Goal: Task Accomplishment & Management: Manage account settings

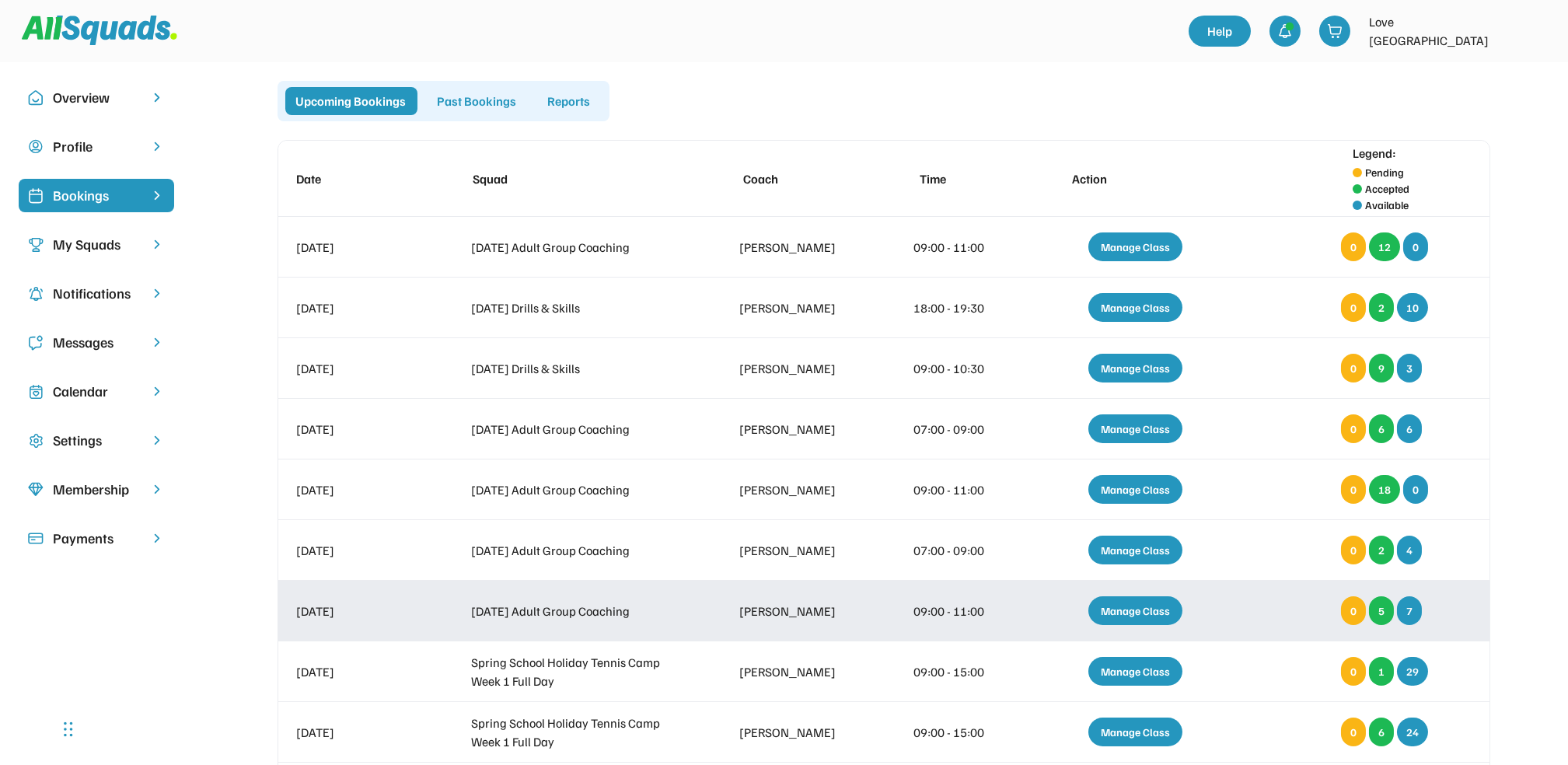
click at [1136, 614] on div "Manage Class" at bounding box center [1135, 611] width 94 height 29
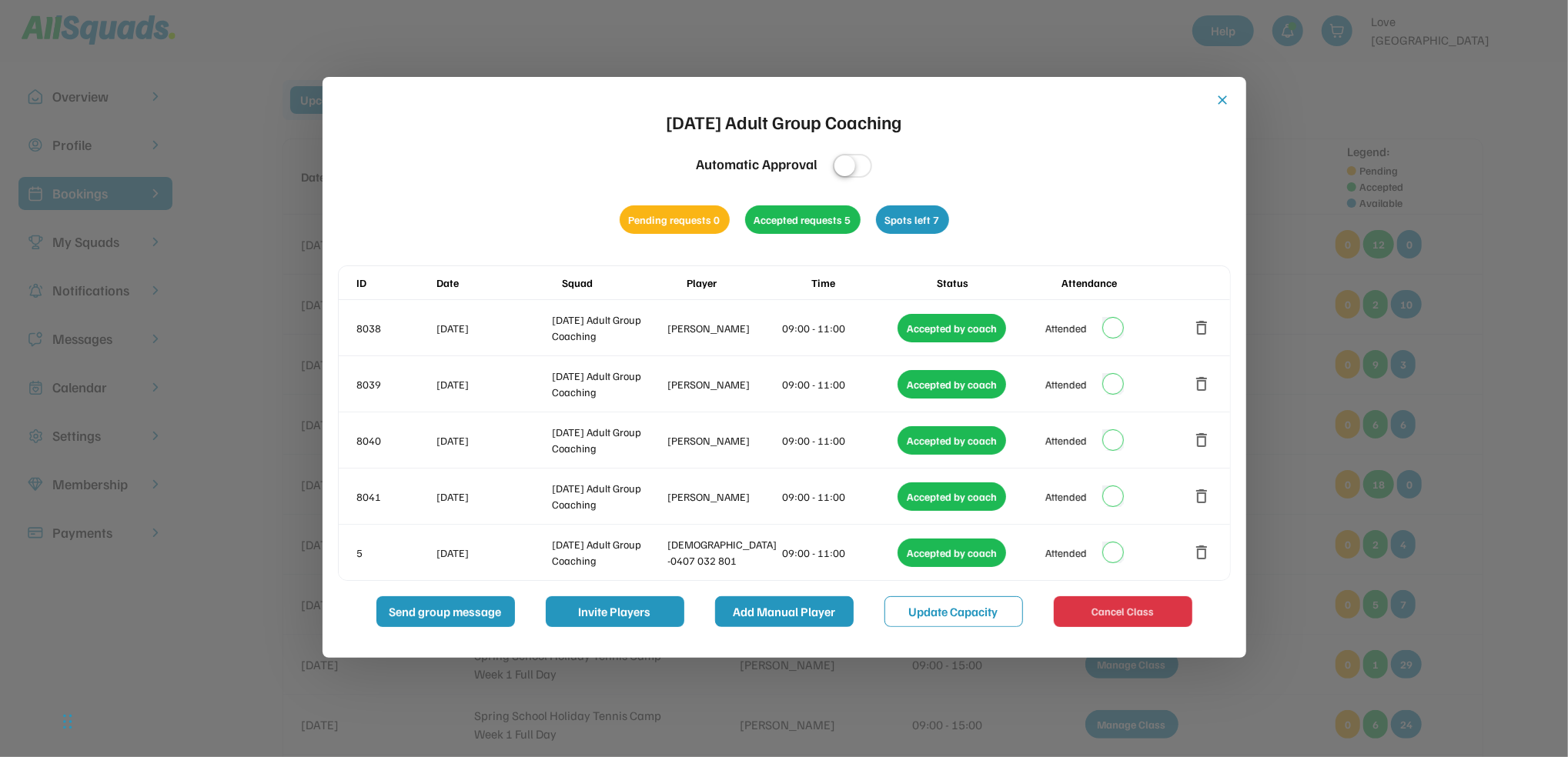
click at [760, 612] on button "Add Manual Player" at bounding box center [784, 611] width 138 height 31
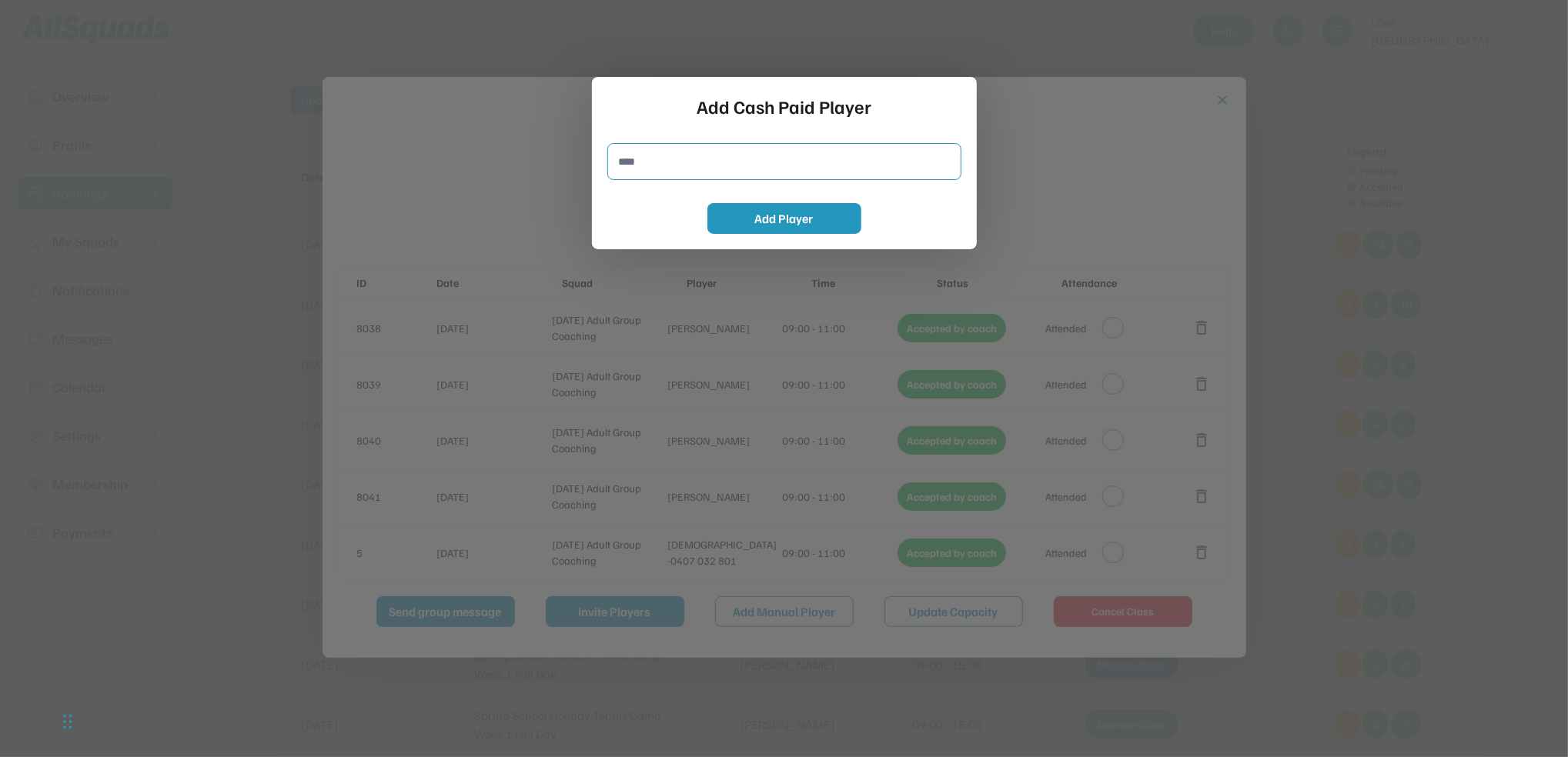
click at [673, 167] on input "input" at bounding box center [785, 162] width 354 height 37
type input "**********"
click at [765, 216] on button "Add Player" at bounding box center [785, 218] width 154 height 31
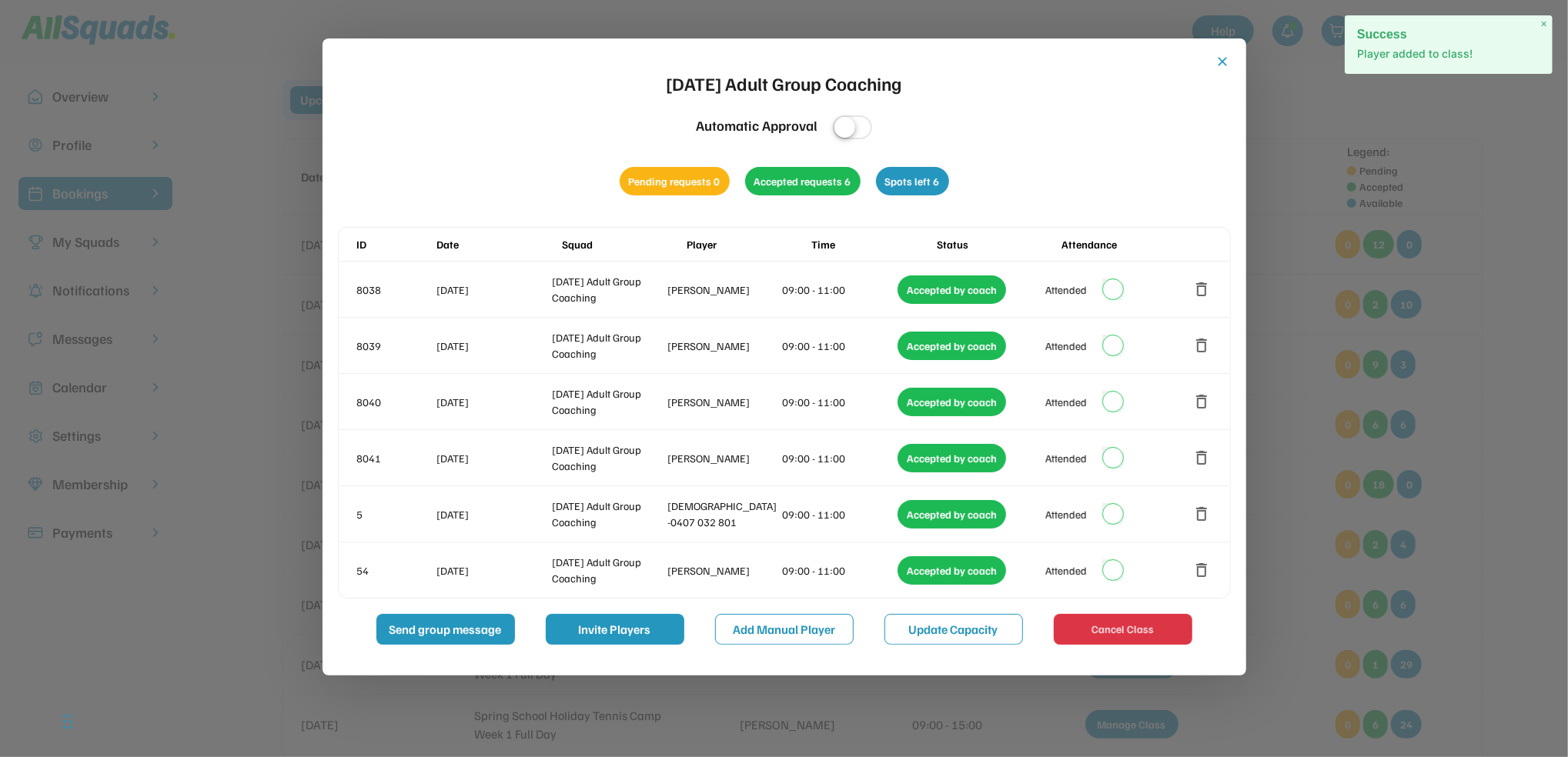
click at [1219, 61] on button "close" at bounding box center [1223, 61] width 15 height 15
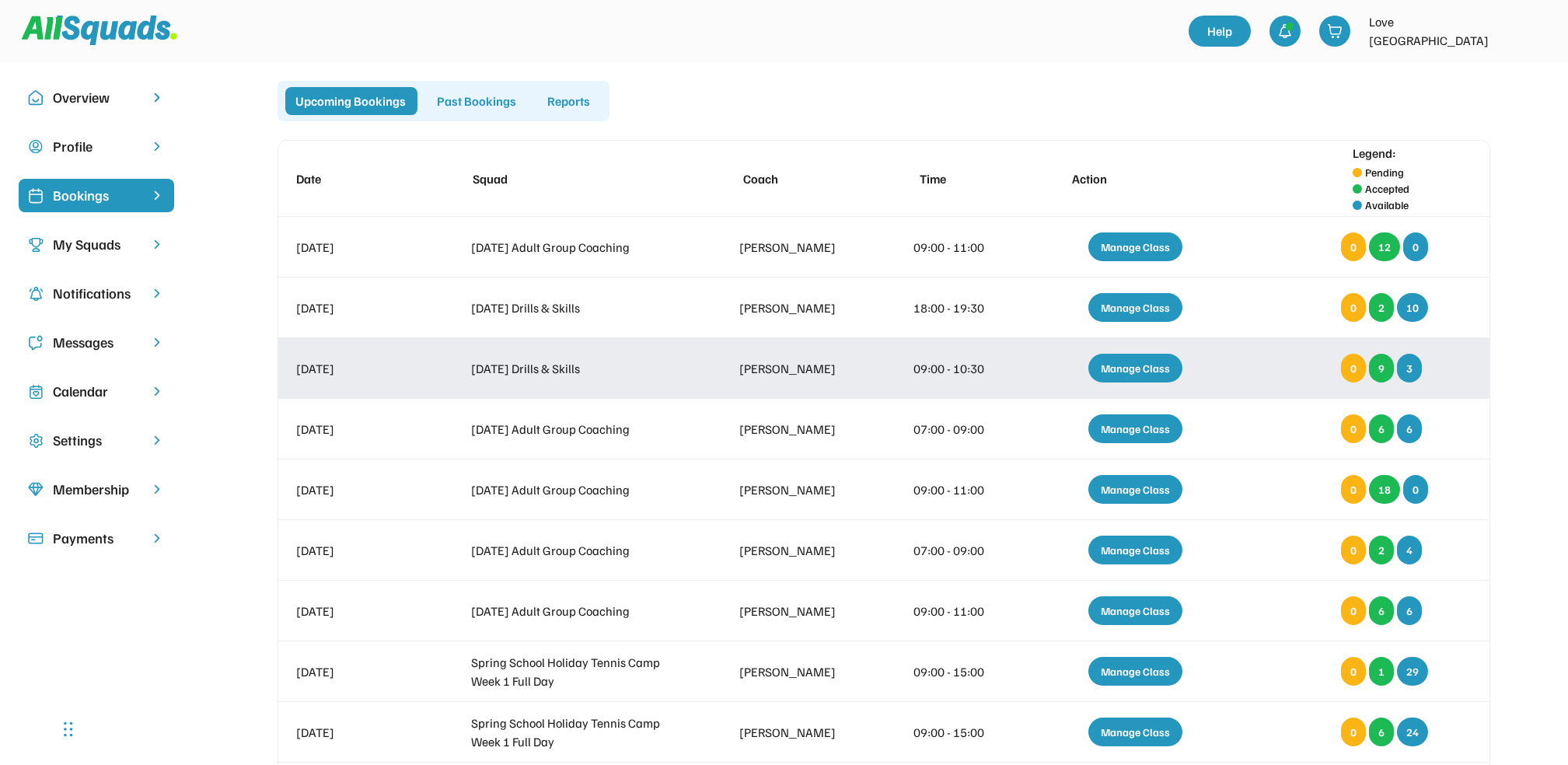
click at [1140, 371] on div "Manage Class" at bounding box center [1135, 368] width 94 height 29
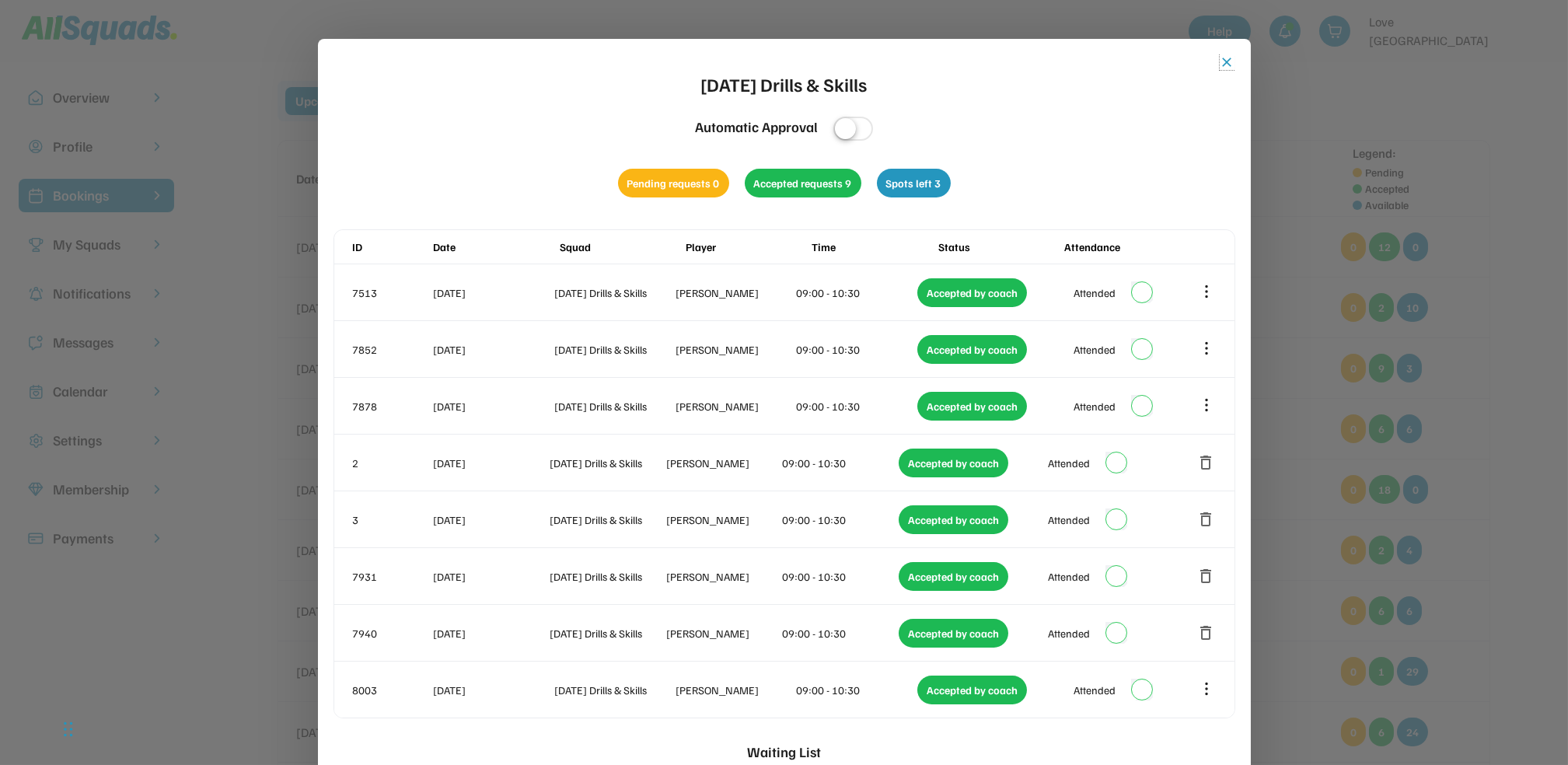
click at [1230, 62] on button "close" at bounding box center [1227, 62] width 16 height 16
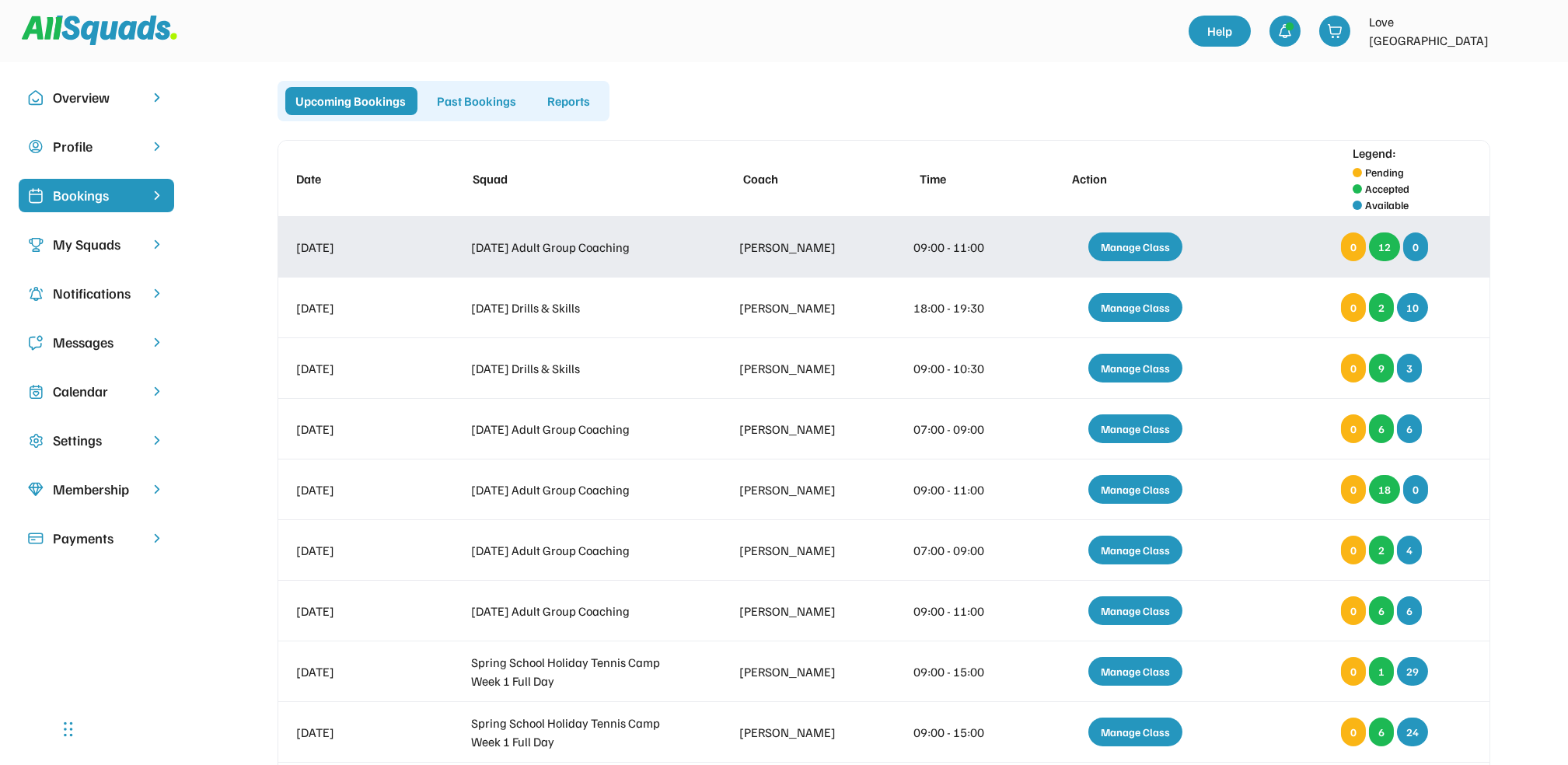
click at [1128, 249] on div "Manage Class" at bounding box center [1135, 247] width 94 height 29
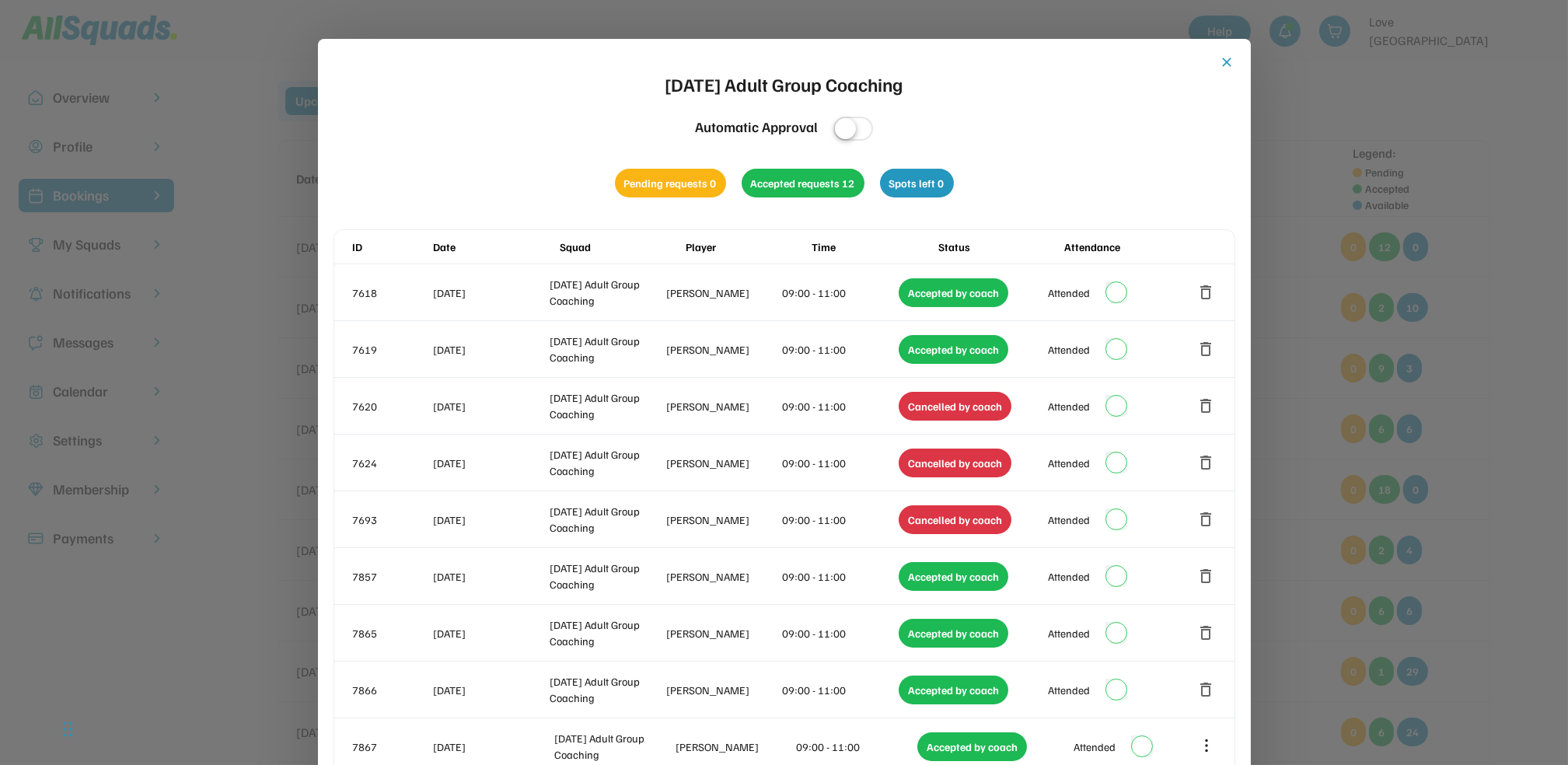
click at [1222, 56] on button "close" at bounding box center [1227, 62] width 16 height 16
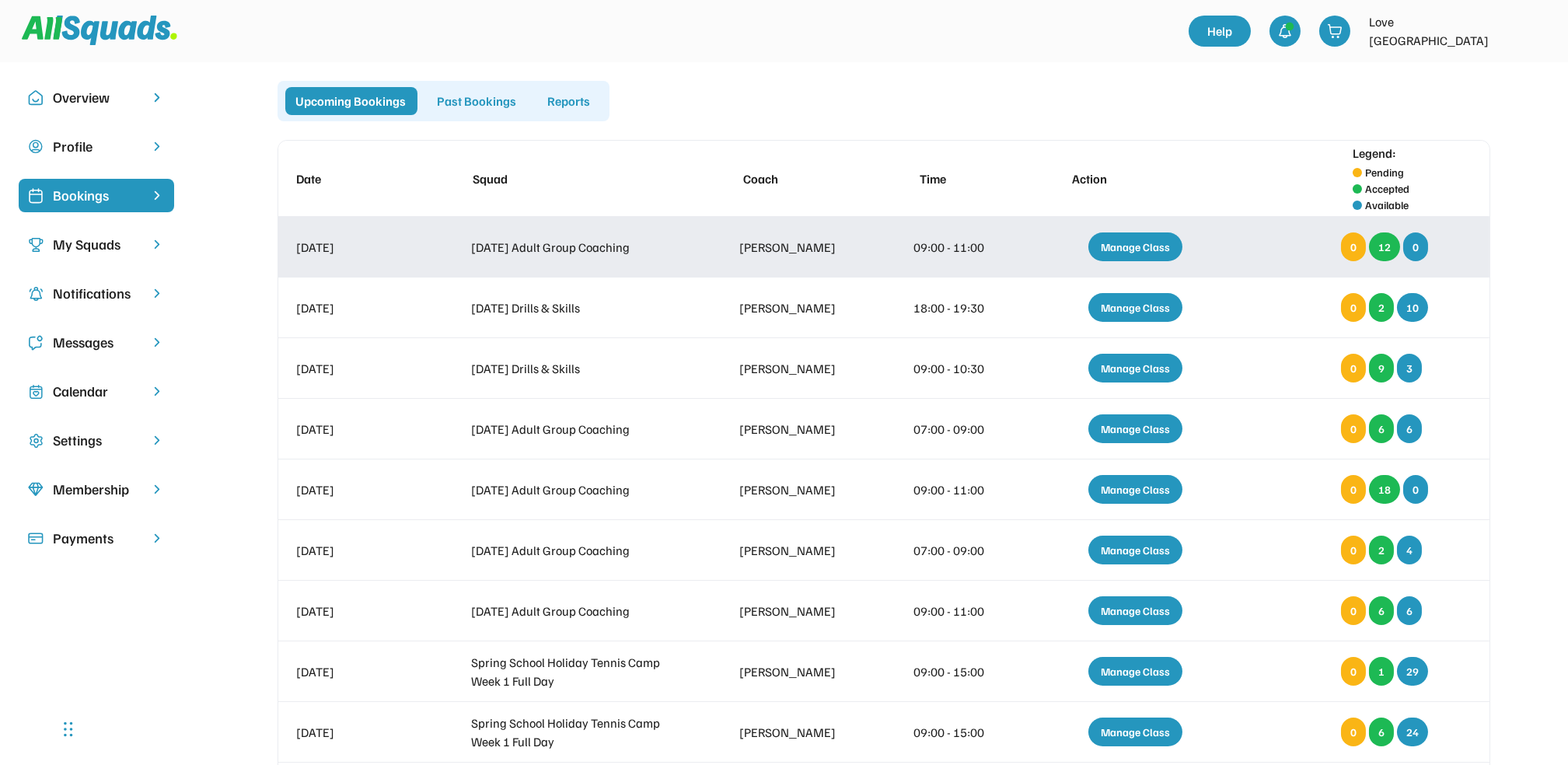
click at [1110, 249] on div "Manage Class" at bounding box center [1135, 247] width 94 height 29
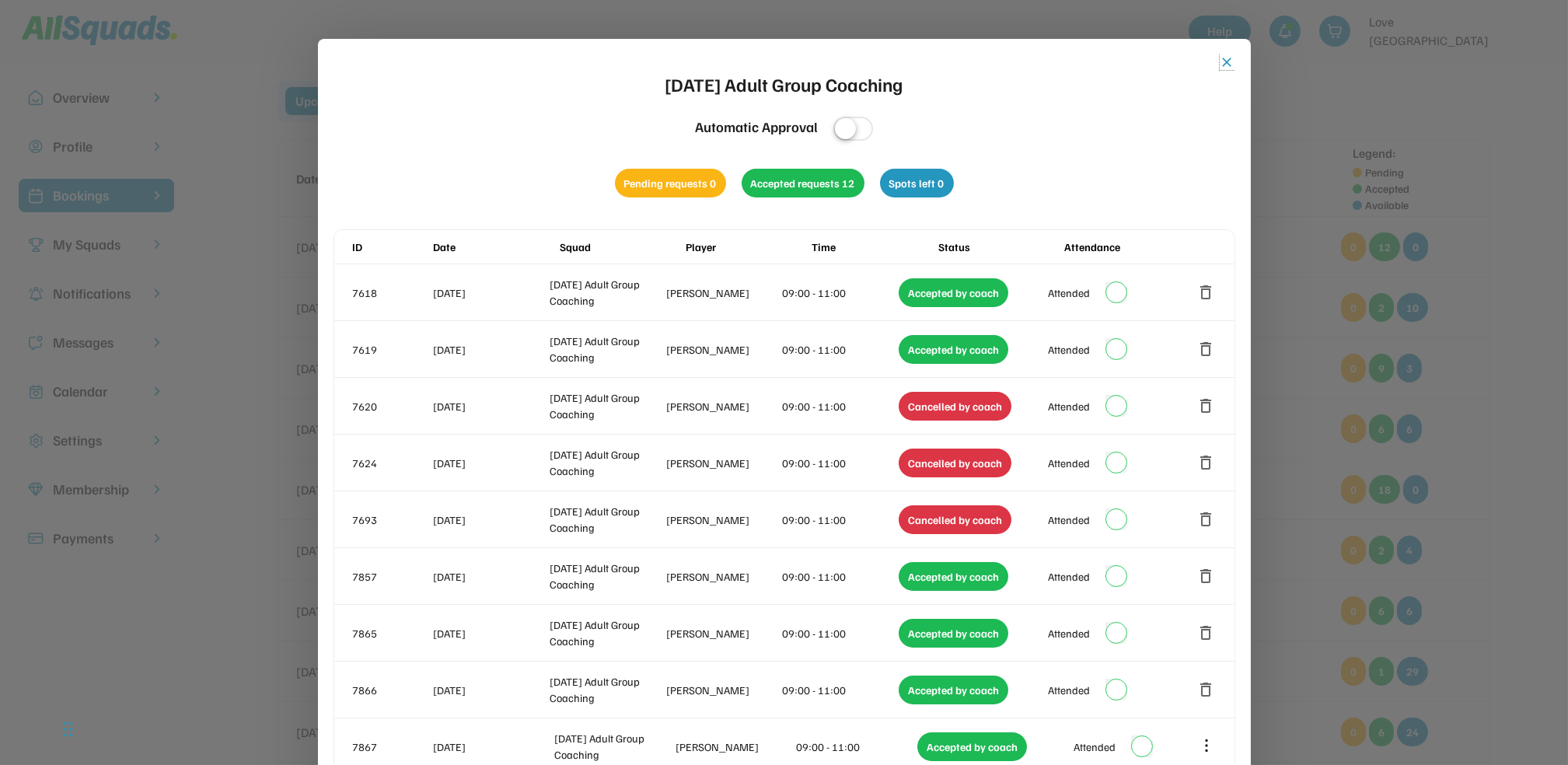
click at [1227, 60] on button "close" at bounding box center [1227, 62] width 16 height 16
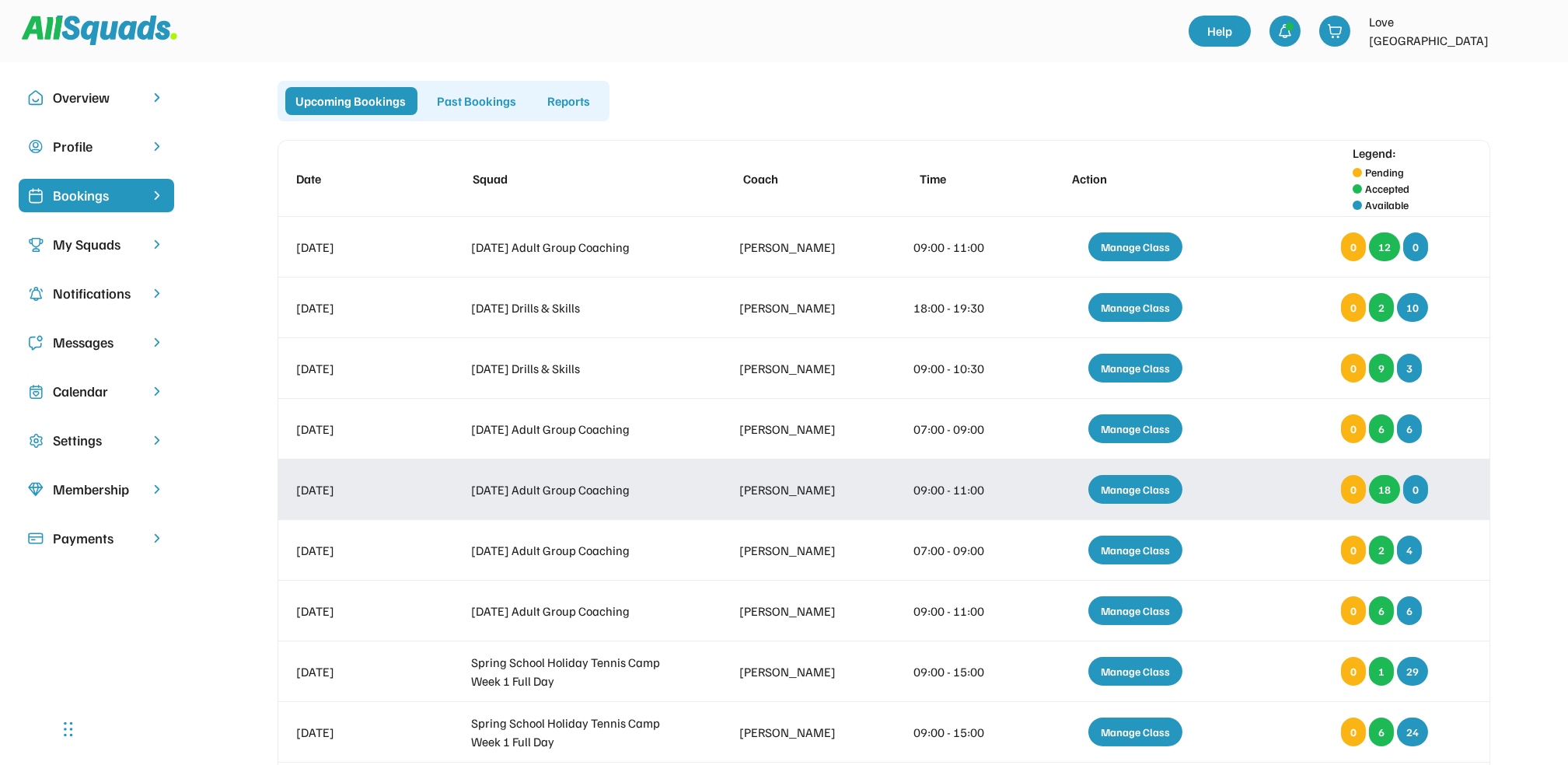
click at [1134, 487] on div "Manage Class" at bounding box center [1135, 489] width 94 height 29
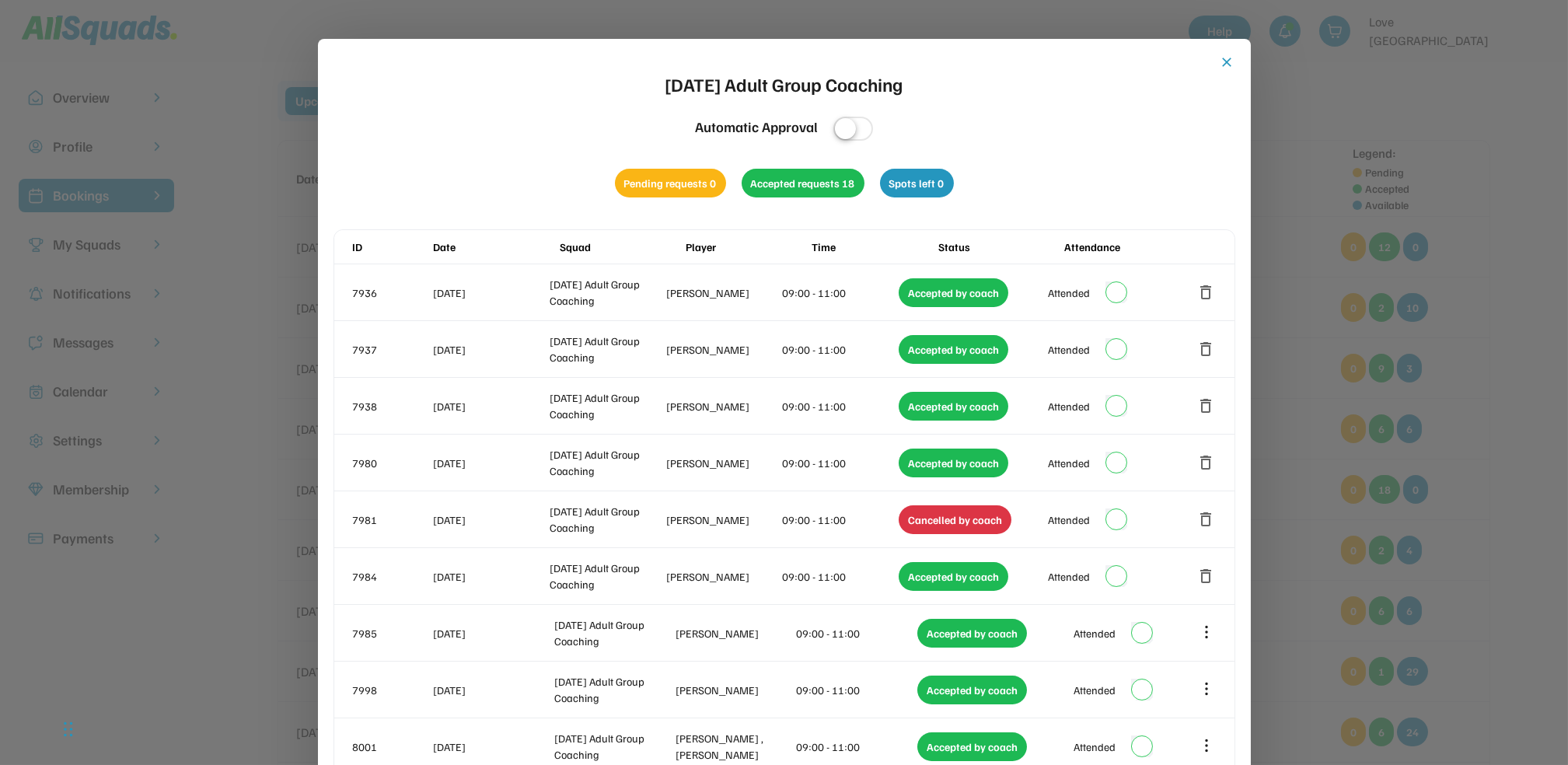
click at [1229, 59] on button "close" at bounding box center [1227, 62] width 16 height 16
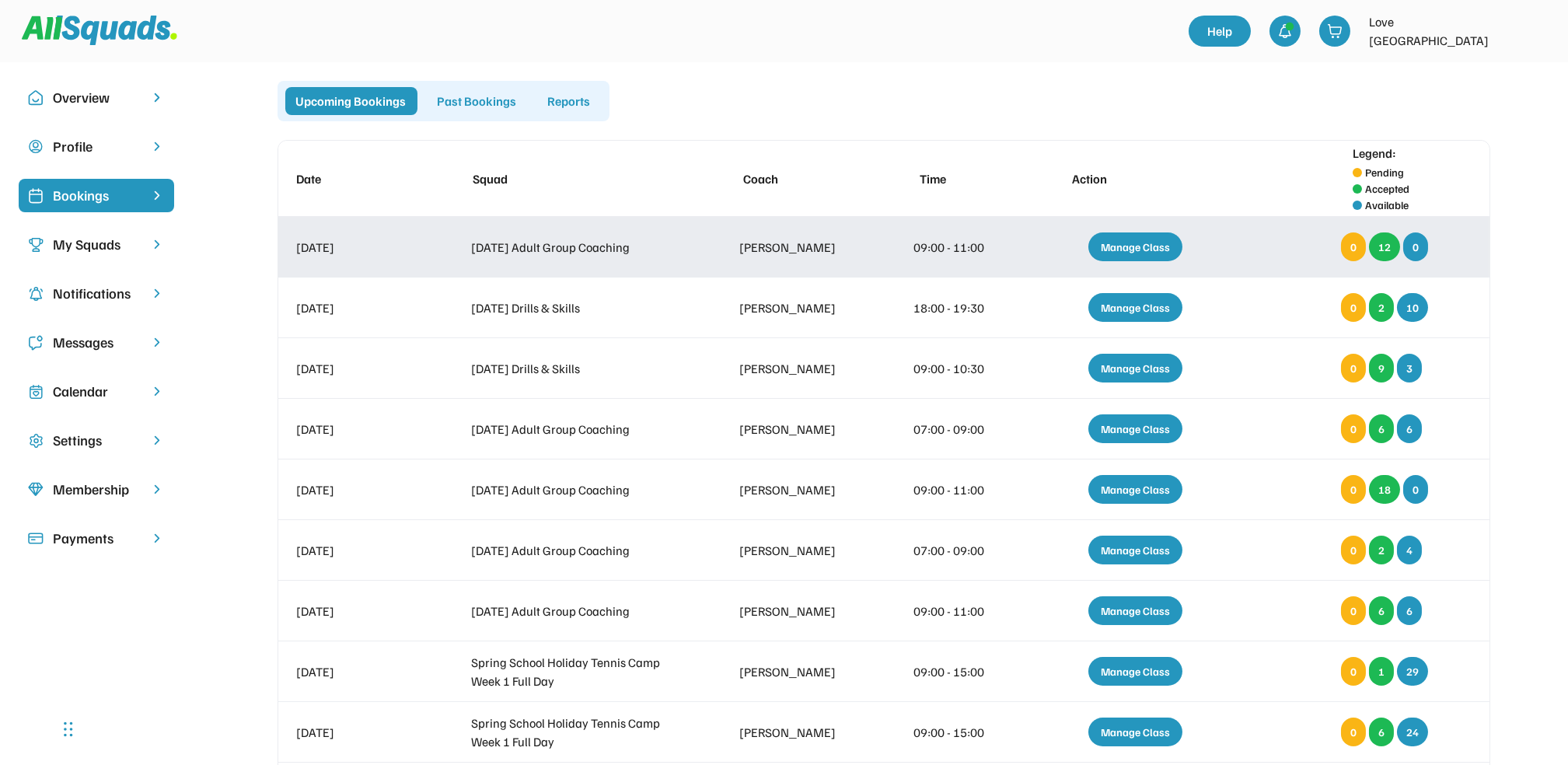
click at [1142, 248] on div "Manage Class" at bounding box center [1135, 247] width 94 height 29
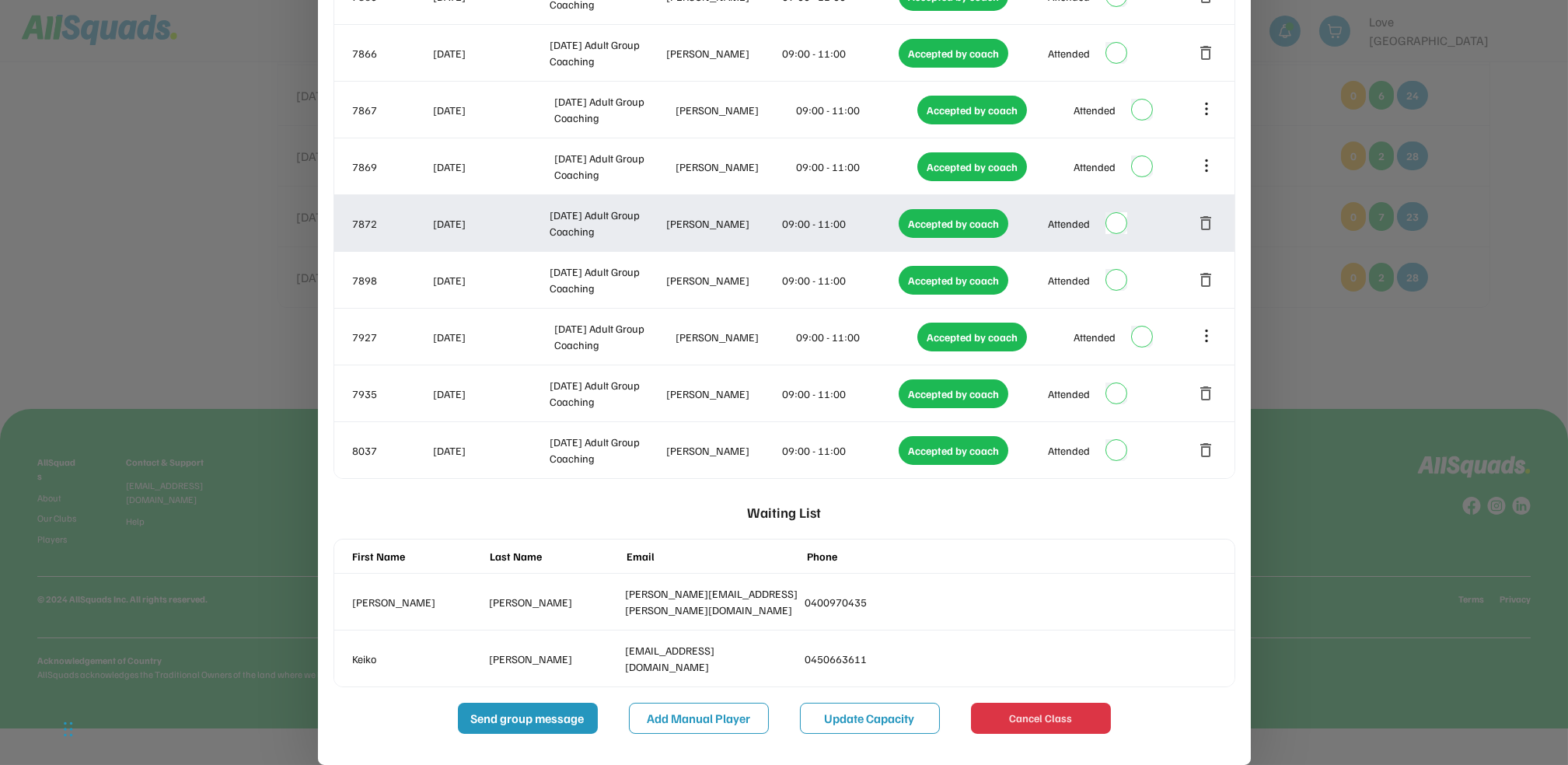
scroll to position [16, 0]
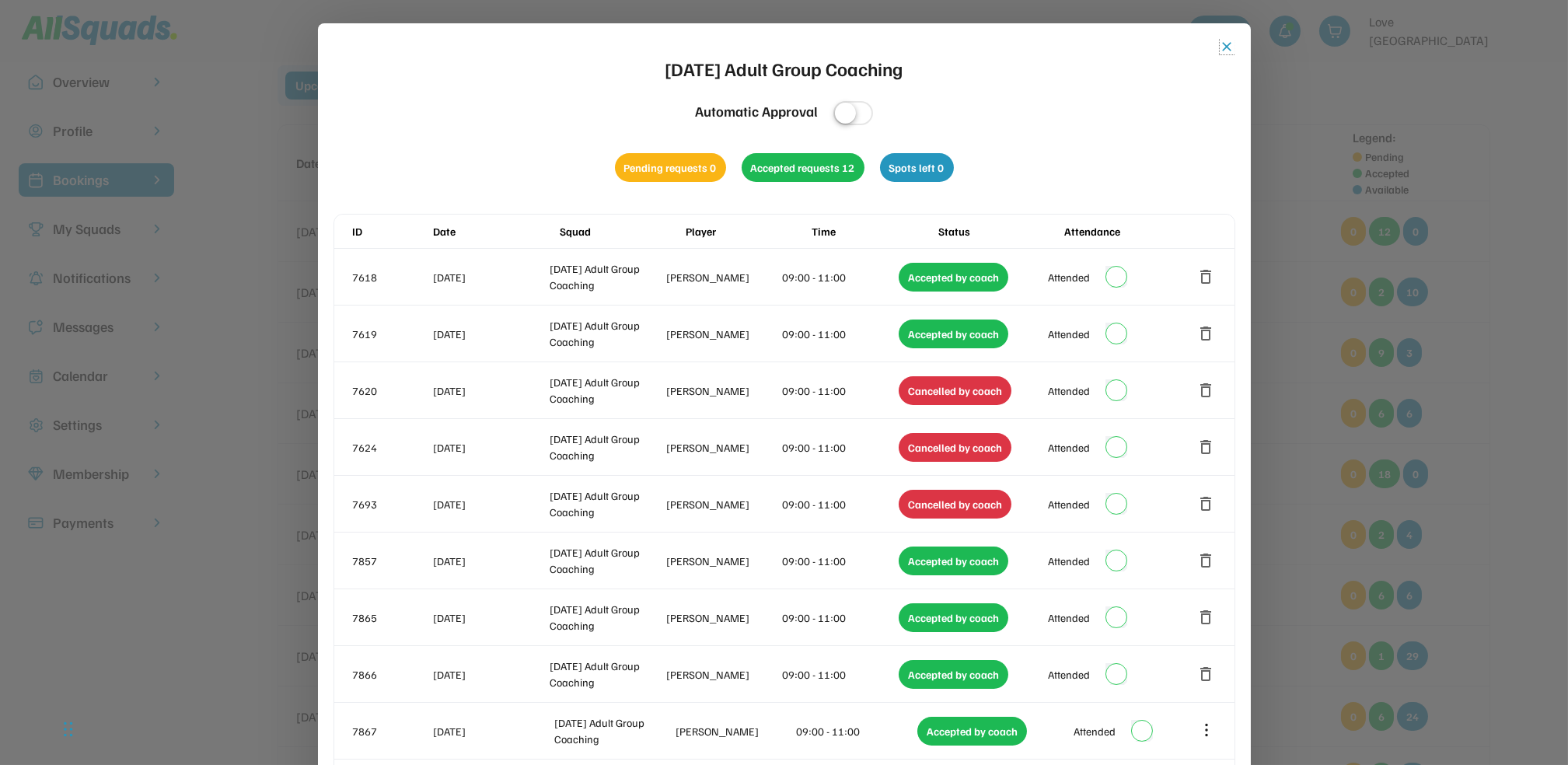
click at [1226, 44] on button "close" at bounding box center [1227, 47] width 16 height 16
